Goal: Transaction & Acquisition: Purchase product/service

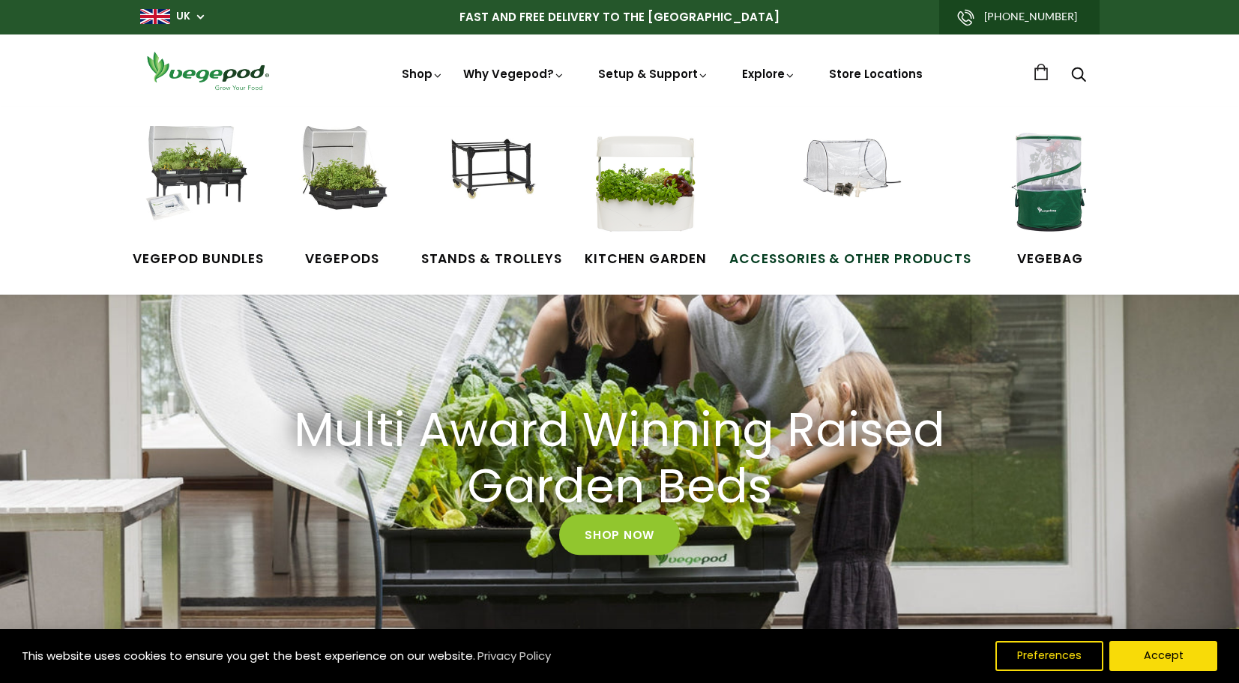
click at [844, 164] on img at bounding box center [850, 182] width 112 height 112
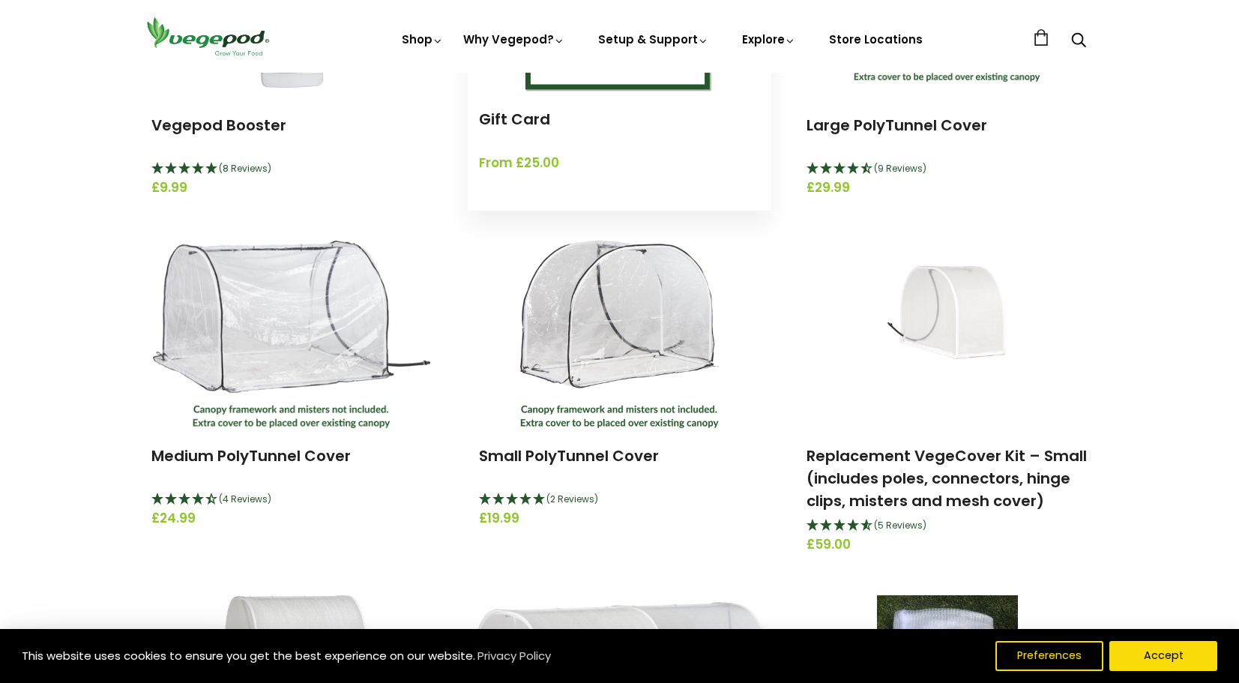
scroll to position [377, 0]
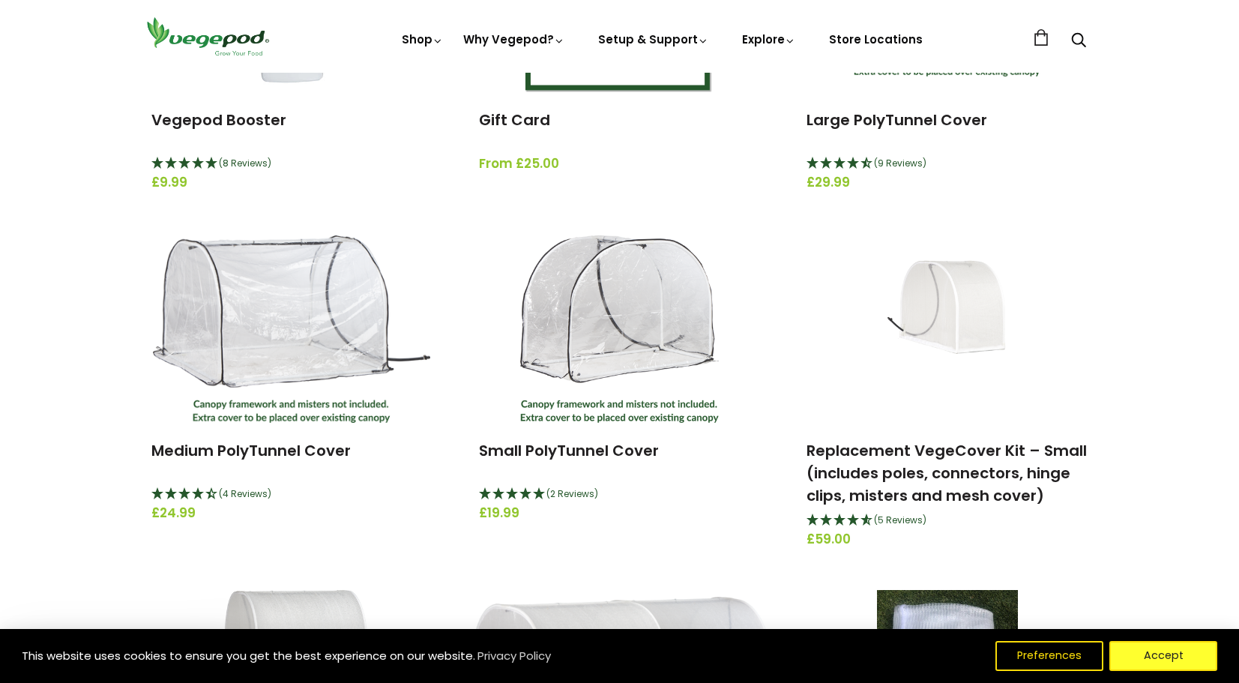
click at [1159, 654] on button "Accept" at bounding box center [1163, 656] width 108 height 30
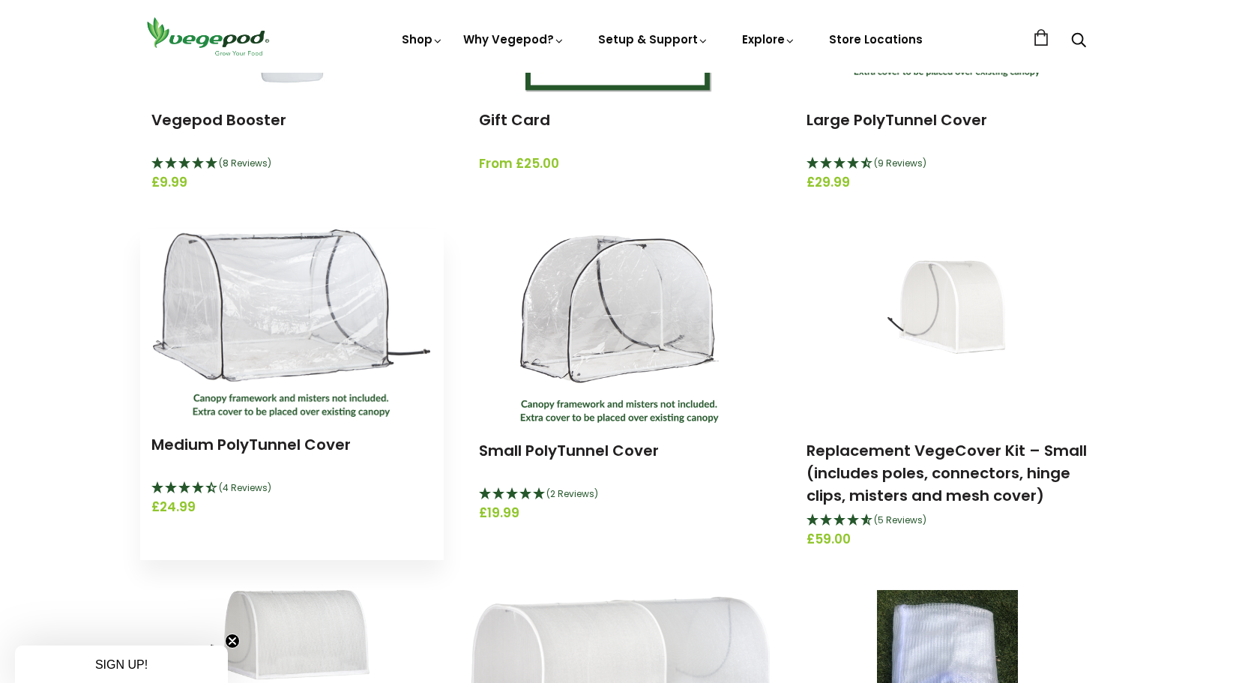
click at [262, 310] on img at bounding box center [291, 322] width 277 height 187
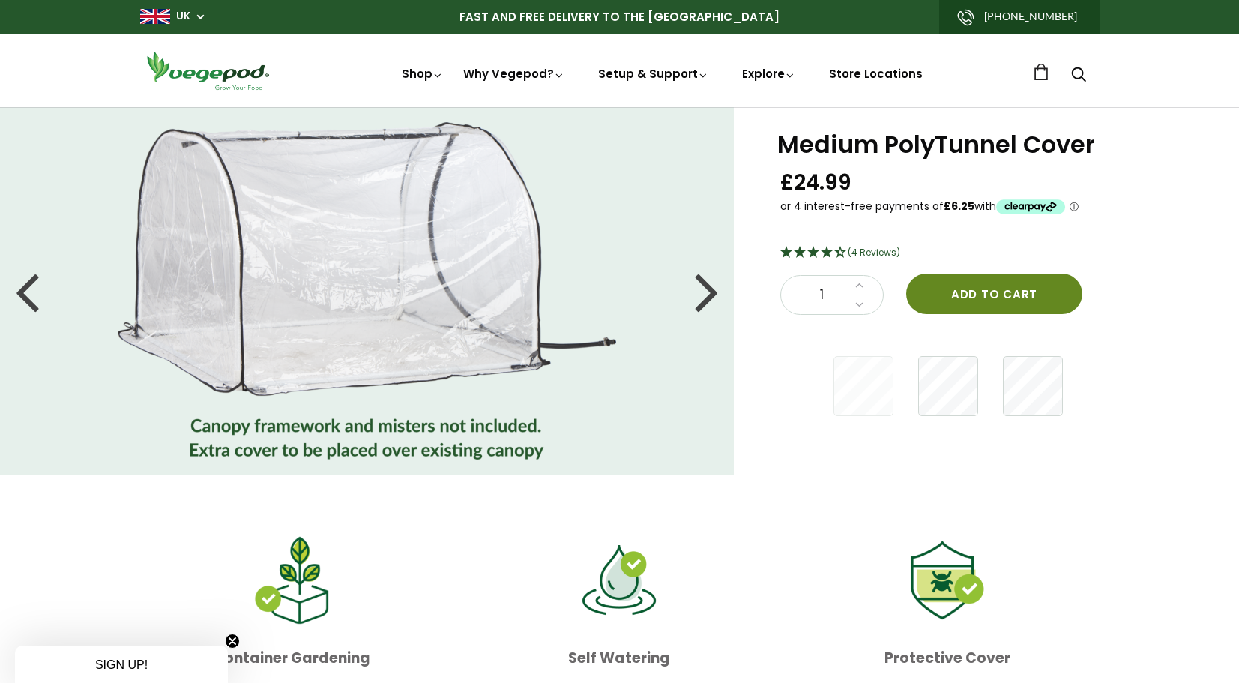
click at [961, 289] on button "Add to cart" at bounding box center [994, 294] width 176 height 40
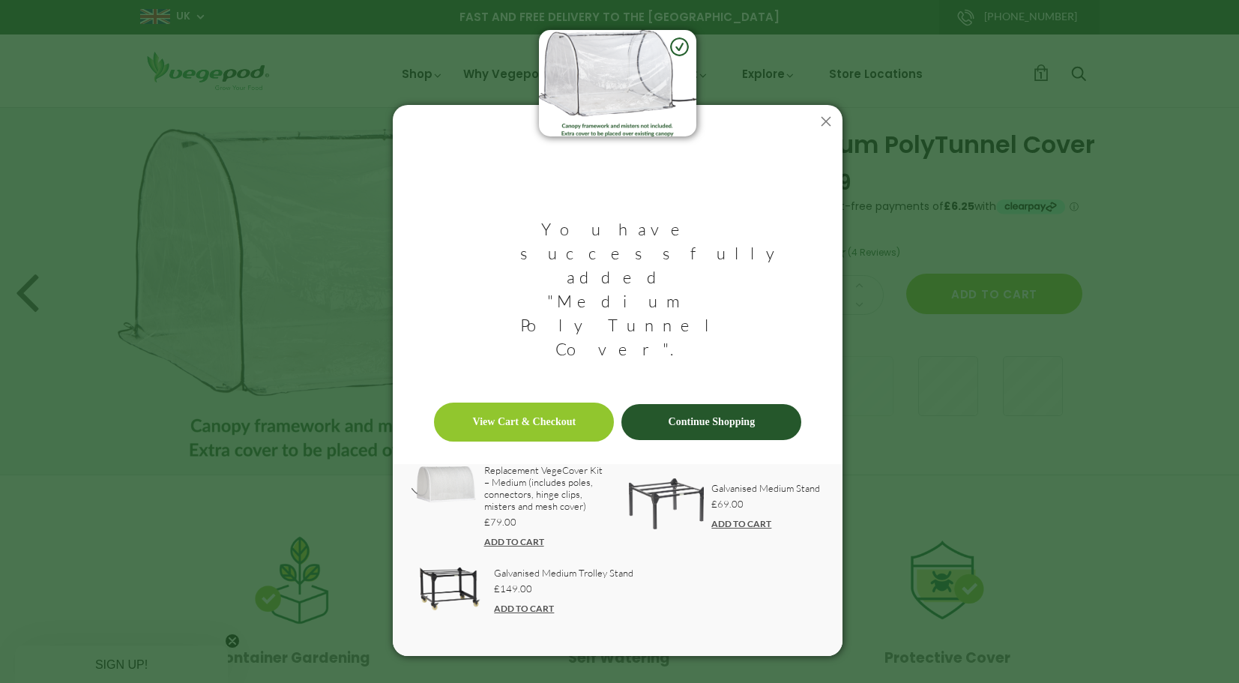
click at [562, 402] on link "View Cart & Checkout" at bounding box center [524, 421] width 180 height 39
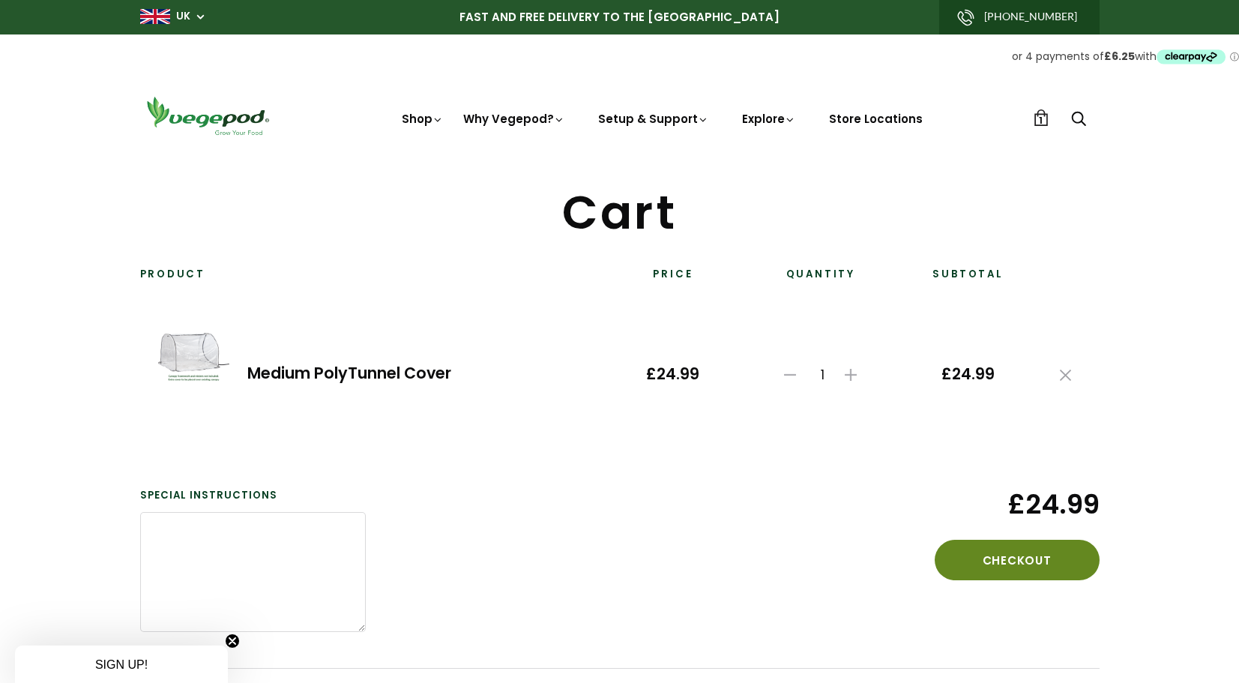
click at [939, 556] on button "Checkout" at bounding box center [1017, 560] width 165 height 40
